Goal: Task Accomplishment & Management: Manage account settings

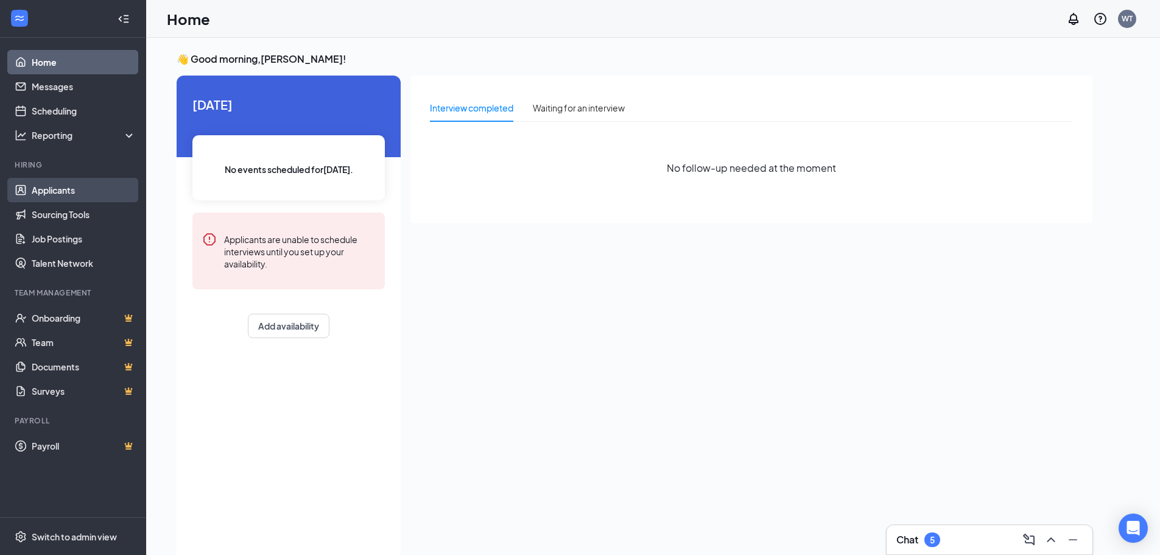
click at [54, 185] on link "Applicants" at bounding box center [84, 190] width 104 height 24
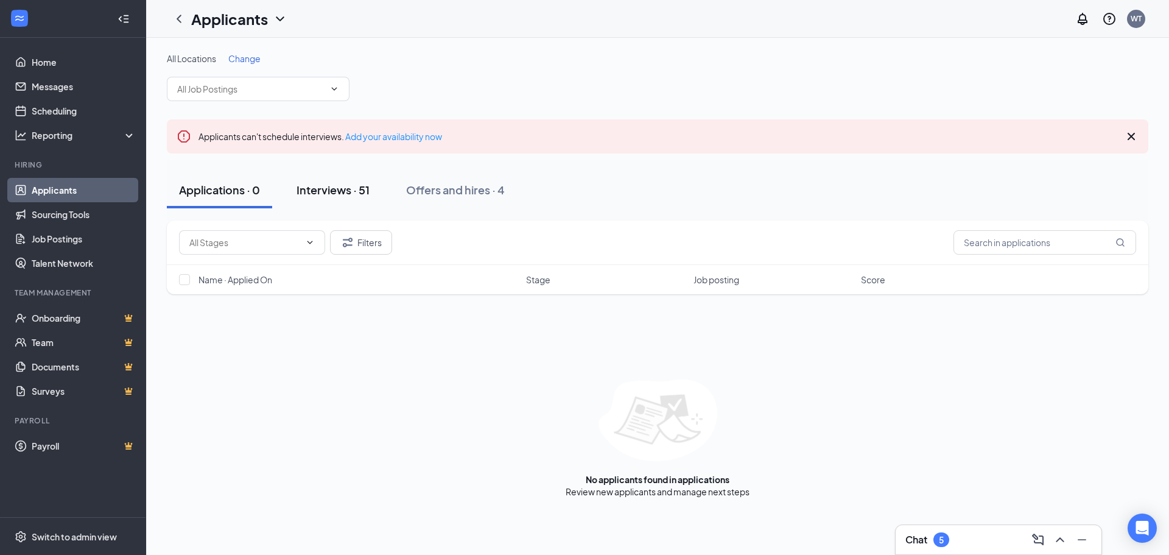
click at [337, 190] on div "Interviews · 51" at bounding box center [333, 189] width 73 height 15
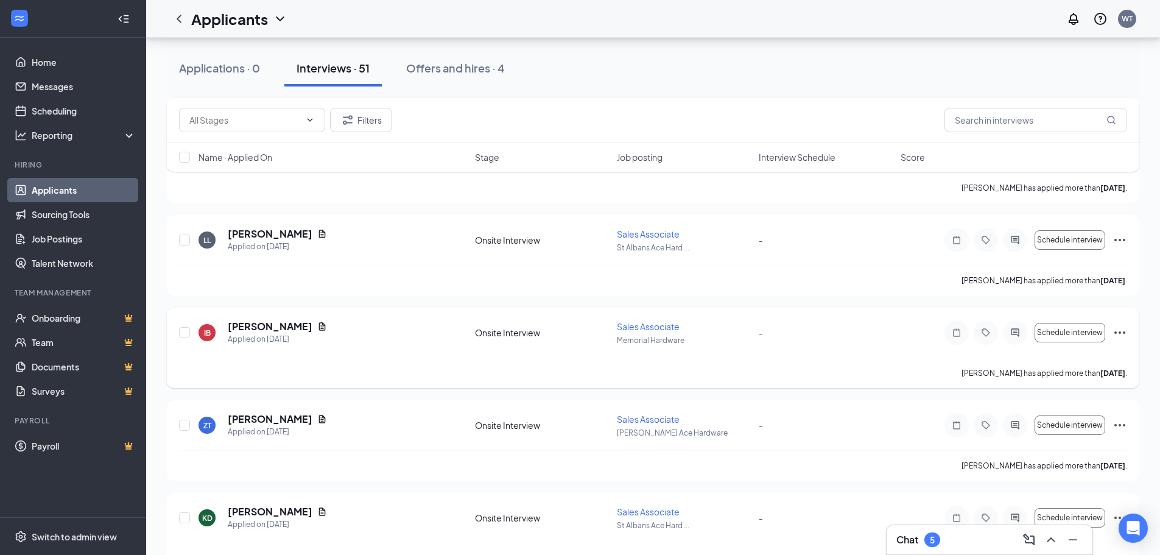
scroll to position [2496, 0]
click at [306, 120] on icon "ChevronDown" at bounding box center [310, 120] width 10 height 10
click at [455, 115] on div "Filters" at bounding box center [653, 120] width 948 height 24
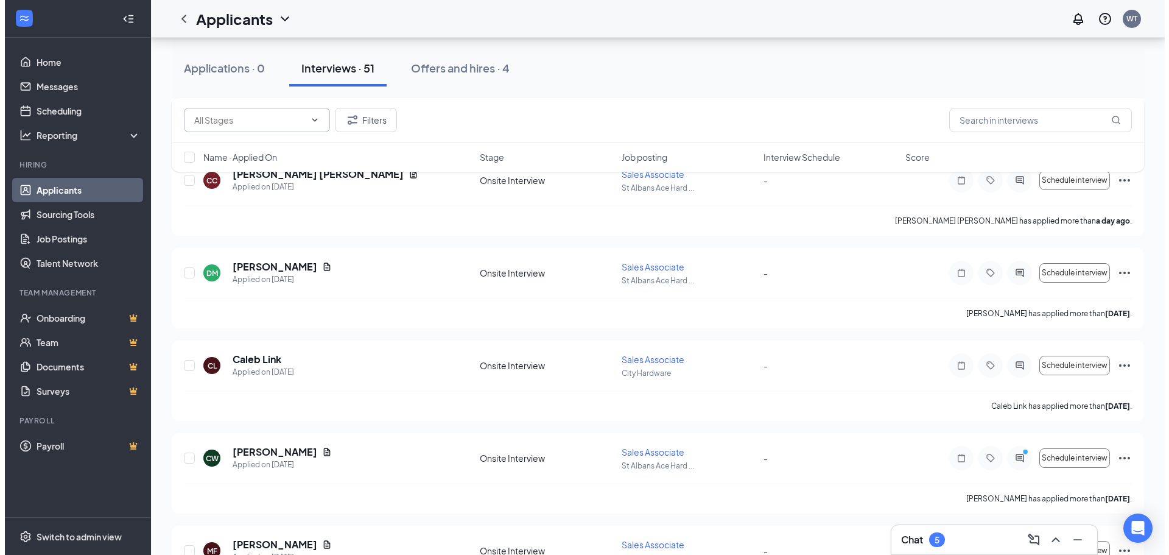
scroll to position [353, 0]
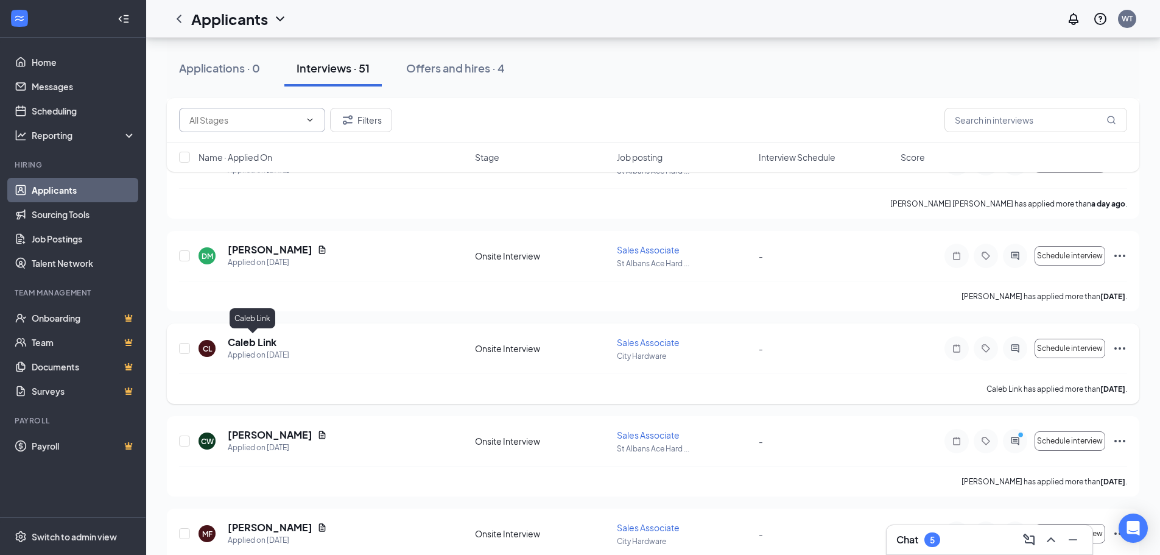
click at [238, 345] on h5 "Caleb Link" at bounding box center [252, 341] width 49 height 13
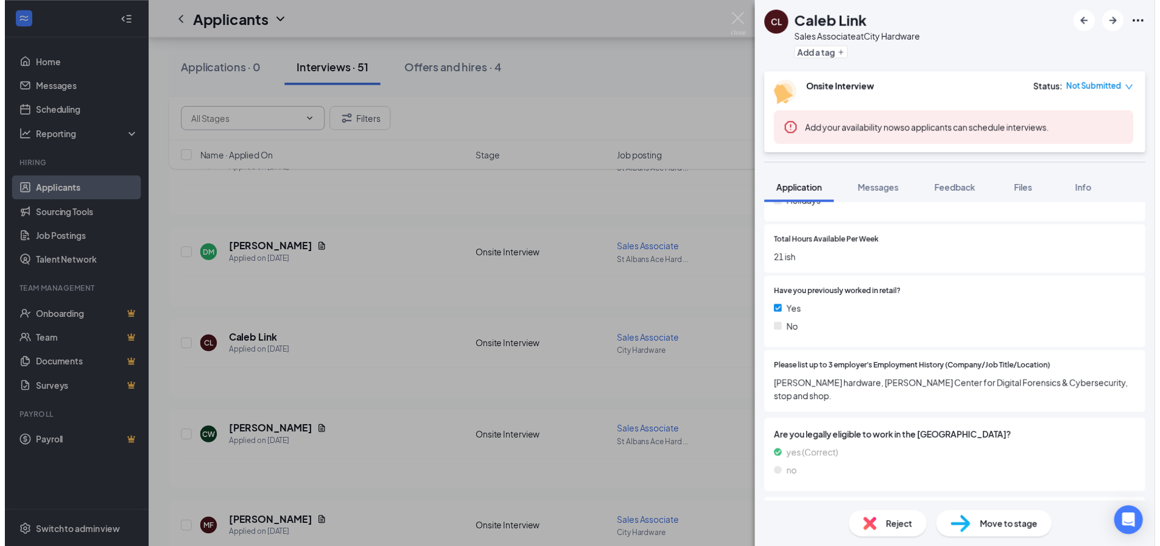
scroll to position [500, 0]
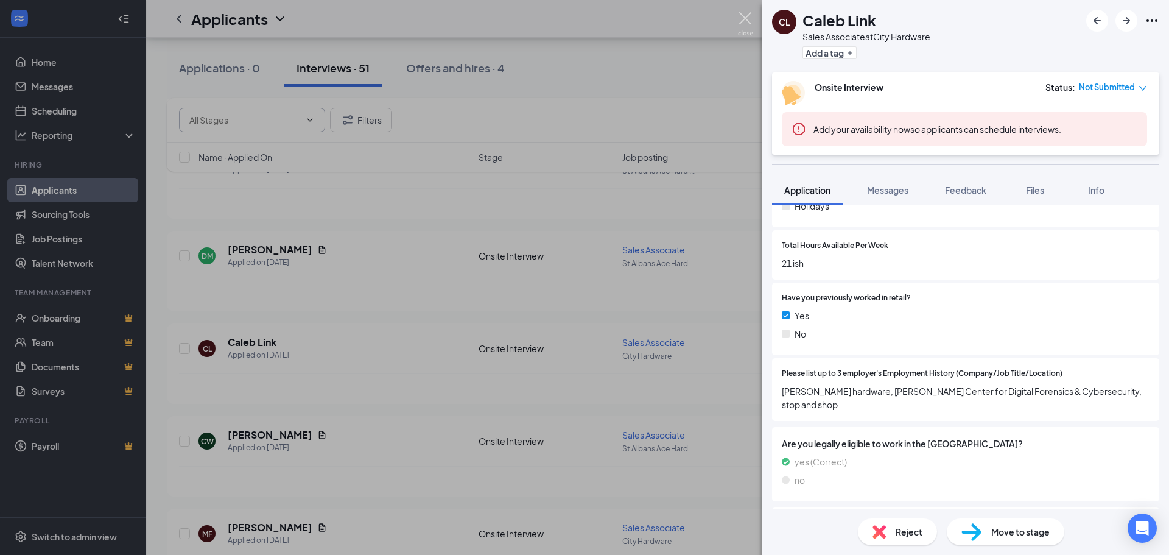
click at [748, 16] on img at bounding box center [745, 24] width 15 height 24
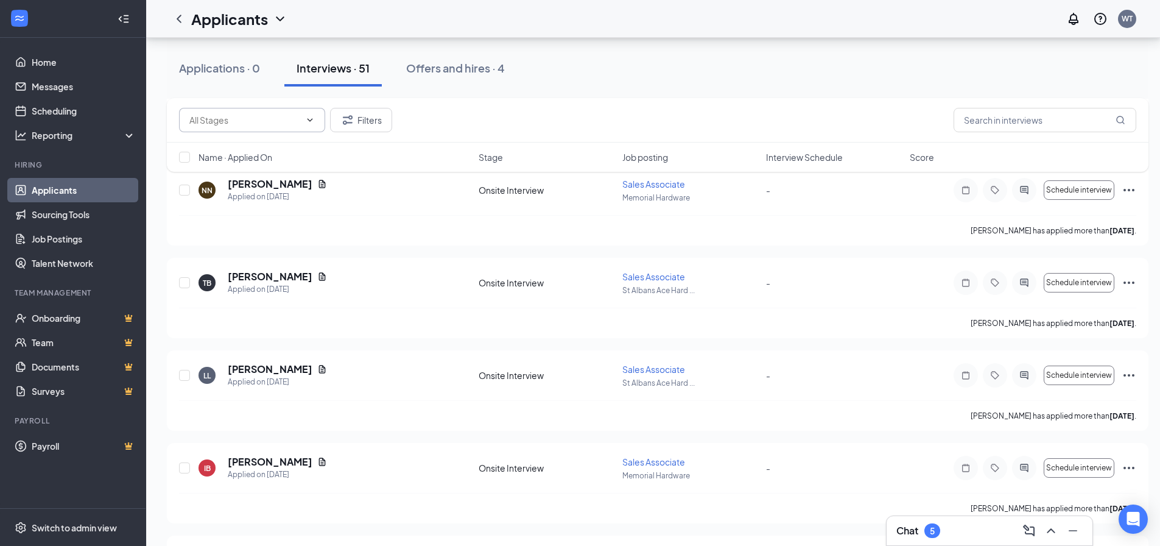
scroll to position [884, 0]
drag, startPoint x: 1095, startPoint y: 74, endPoint x: 1087, endPoint y: 51, distance: 23.9
click at [1087, 51] on div "Applications · 0 Interviews · 51 Offers and hires · 4" at bounding box center [657, 68] width 981 height 37
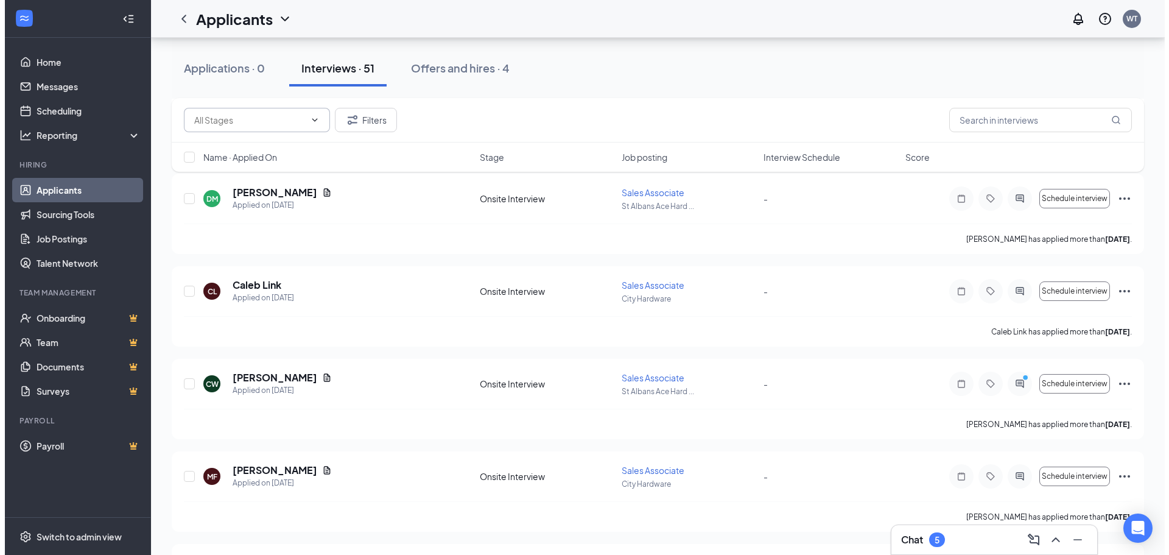
scroll to position [426, 0]
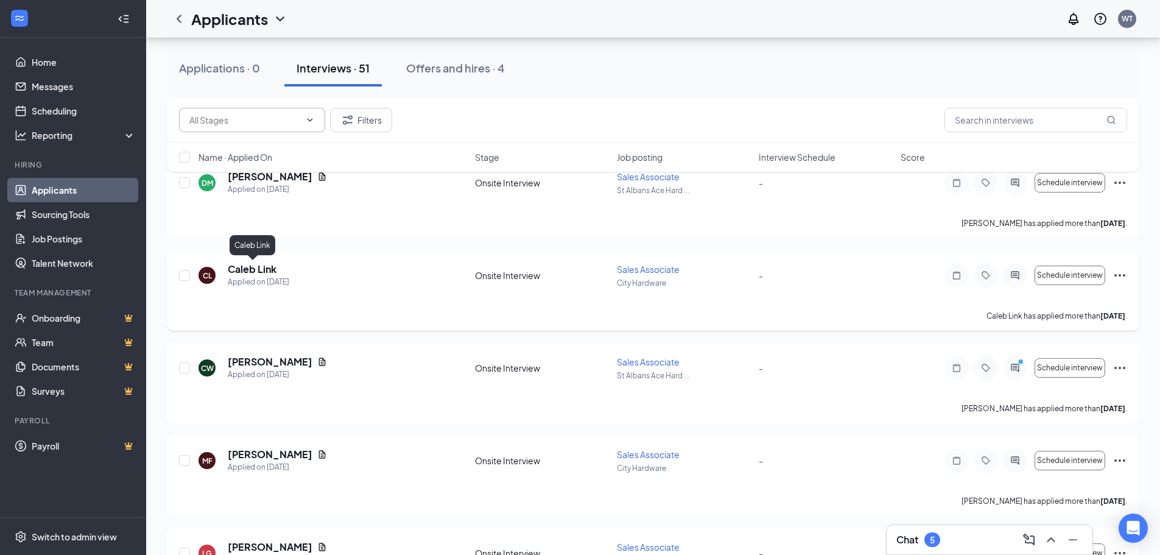
click at [242, 268] on h5 "Caleb Link" at bounding box center [252, 268] width 49 height 13
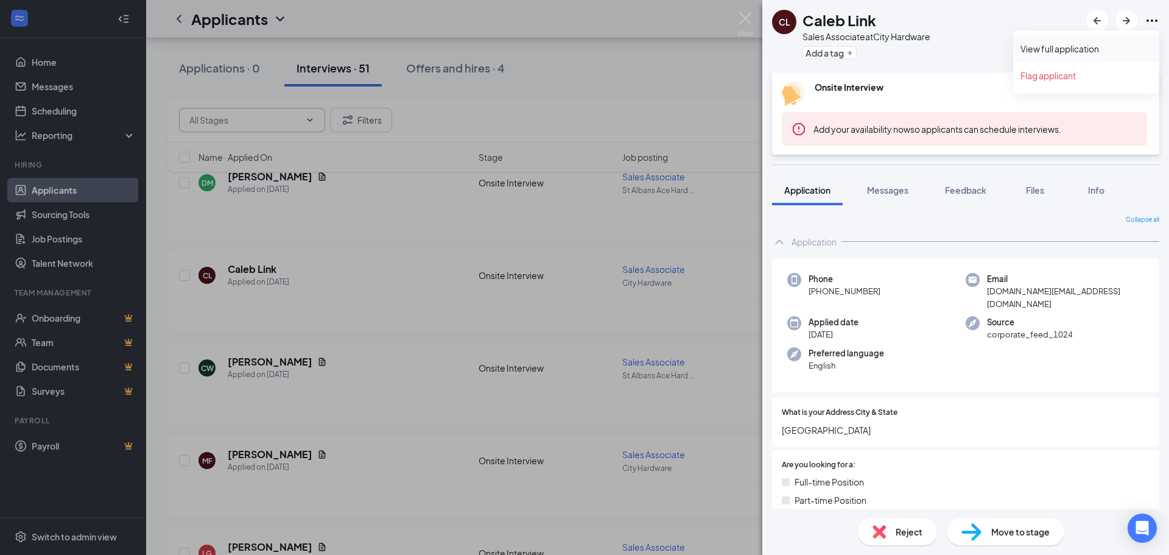
click at [1073, 48] on link "View full application" at bounding box center [1086, 49] width 132 height 12
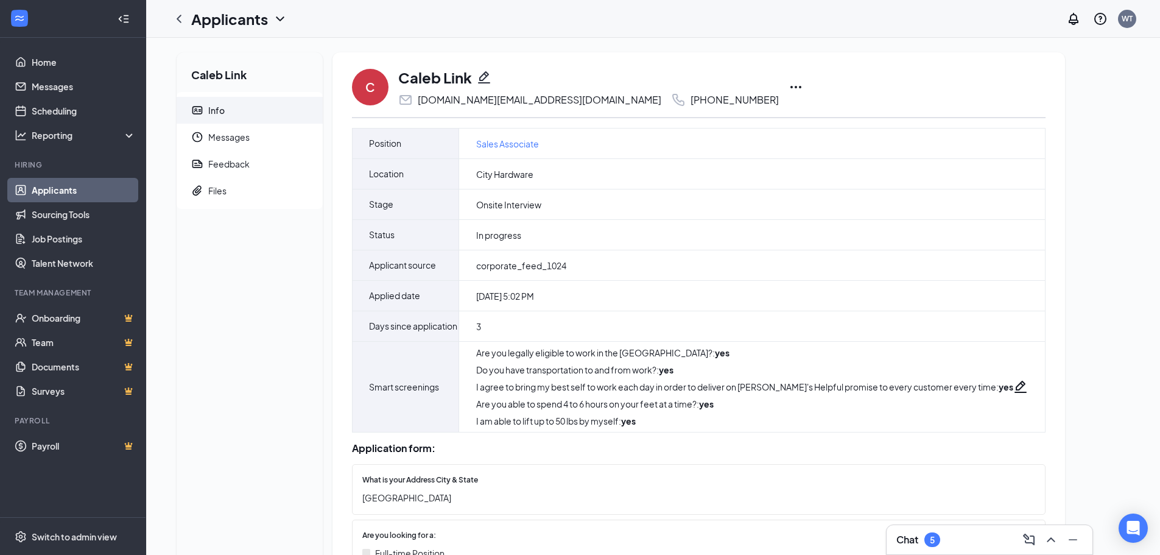
click at [790, 86] on icon "Ellipses" at bounding box center [795, 87] width 11 height 2
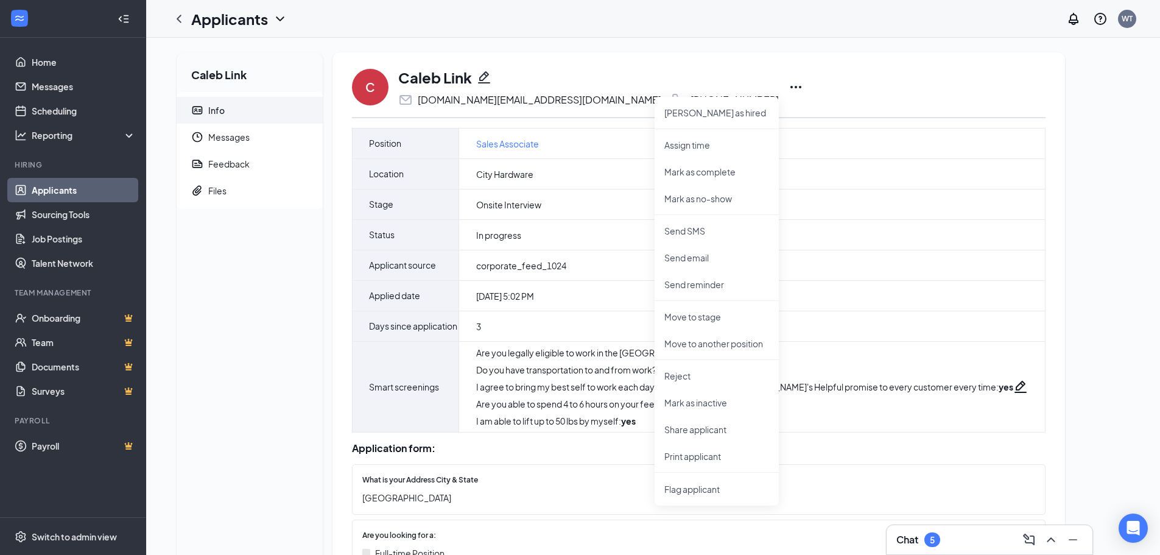
click at [835, 68] on div "C Caleb Link robot10.link@gmail.com +1 (508) 685-1940 Mark as hired Assign time…" at bounding box center [698, 87] width 693 height 40
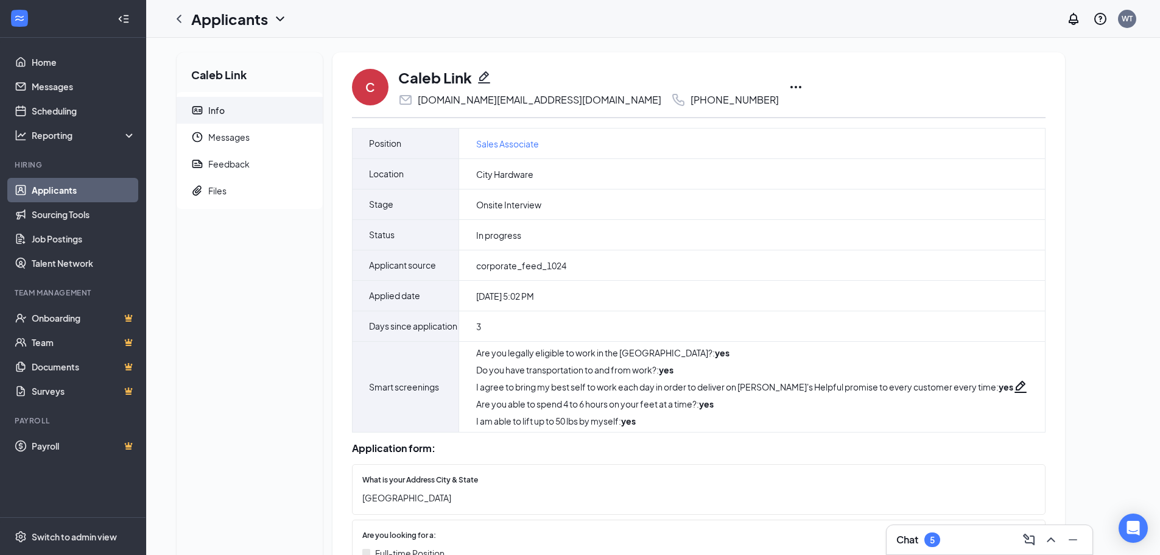
drag, startPoint x: 676, startPoint y: 181, endPoint x: 728, endPoint y: 100, distance: 96.1
